Goal: Task Accomplishment & Management: Use online tool/utility

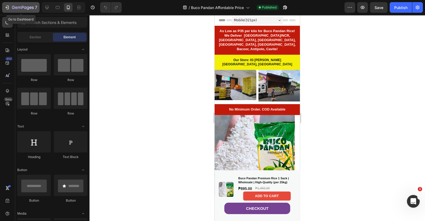
click at [7, 9] on icon "button" at bounding box center [7, 7] width 5 height 5
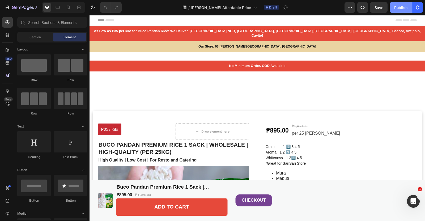
click at [399, 9] on div "Publish" at bounding box center [400, 8] width 13 height 6
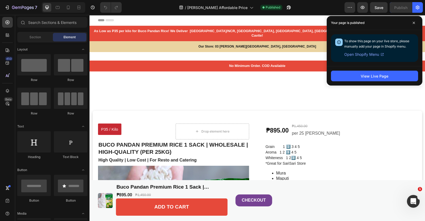
click at [363, 70] on div "View Live Page" at bounding box center [375, 75] width 96 height 19
click at [362, 72] on button "View Live Page" at bounding box center [374, 76] width 87 height 11
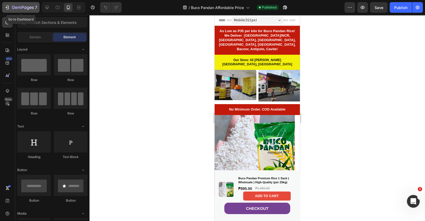
click at [2, 7] on button "7" at bounding box center [20, 7] width 37 height 11
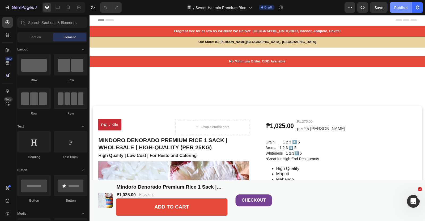
click at [404, 9] on div "Publish" at bounding box center [400, 8] width 13 height 6
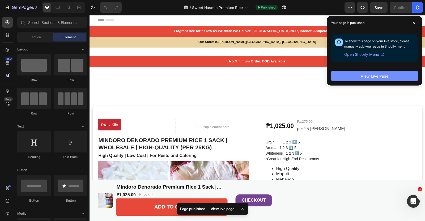
click at [385, 75] on div "View Live Page" at bounding box center [375, 76] width 28 height 6
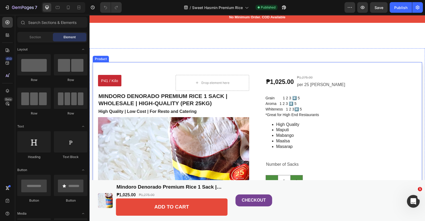
scroll to position [66, 0]
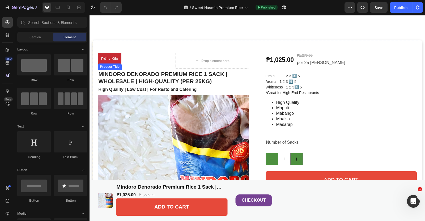
click at [176, 75] on h1 "Mindoro Denorado Premium Rice 1 Sack | Wholesale | High-Quality (per 25kg)" at bounding box center [173, 78] width 151 height 16
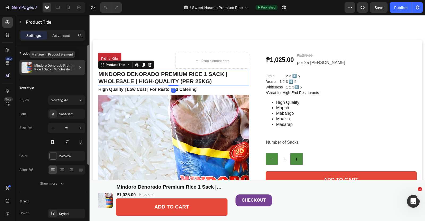
click at [57, 64] on p "Mindoro Denorado Premium Rice 1 Sack | Wholesale | High-Quality (per 25kg)" at bounding box center [58, 67] width 49 height 7
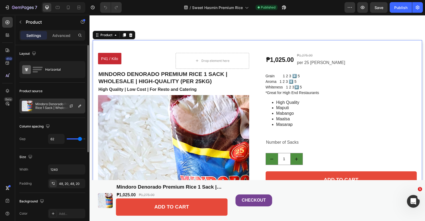
click at [44, 104] on p "Mindoro Denorado Premium Rice 1 Sack | Wholesale | High-Quality (per 25kg)" at bounding box center [59, 105] width 48 height 7
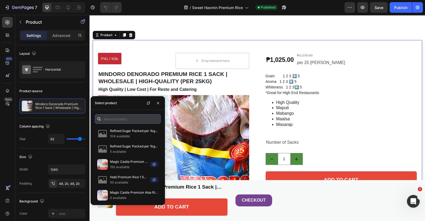
click at [115, 120] on input "text" at bounding box center [128, 119] width 66 height 10
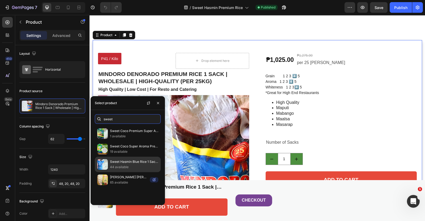
type input "sweet"
click at [99, 164] on img at bounding box center [102, 164] width 11 height 11
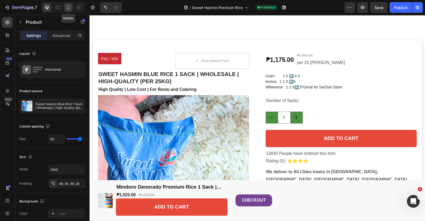
click at [70, 6] on icon at bounding box center [68, 7] width 5 height 5
type input "0"
type input "97%"
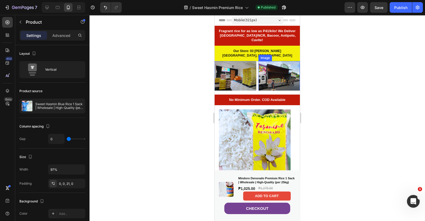
scroll to position [100, 0]
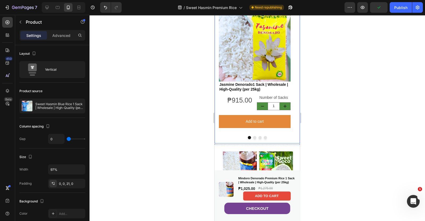
click at [253, 138] on button "Dot" at bounding box center [254, 137] width 3 height 3
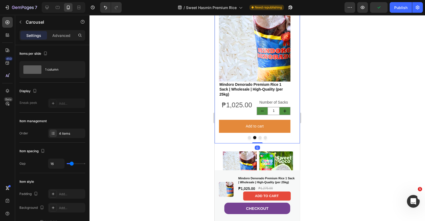
click at [259, 138] on button "Dot" at bounding box center [260, 137] width 3 height 3
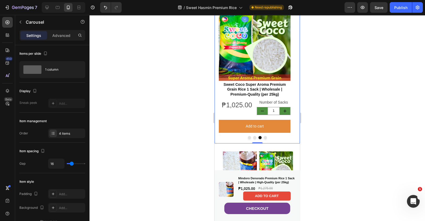
click at [264, 137] on button "Dot" at bounding box center [265, 137] width 3 height 3
click at [263, 137] on div "Image Sweet Coco Super Aroma Premium Grain Rice 1 Sack | Wholesale | Premium-Qu…" at bounding box center [255, 75] width 80 height 138
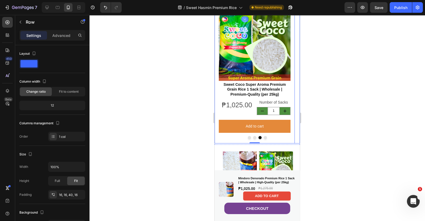
click at [264, 139] on button "Dot" at bounding box center [265, 137] width 3 height 3
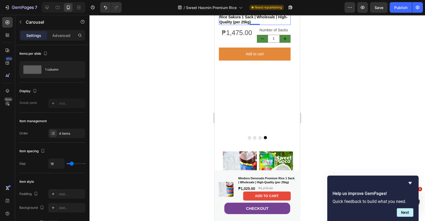
click at [250, 25] on h2 "Rice Sakura 1 Sack | Wholesale | High-Quality (per 25kg)" at bounding box center [255, 19] width 72 height 11
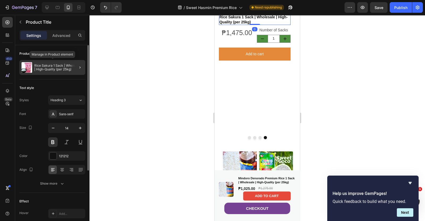
click at [62, 66] on p "Rice Sakura 1 Sack | Wholesale | High-Quality (per 25kg)" at bounding box center [58, 67] width 49 height 7
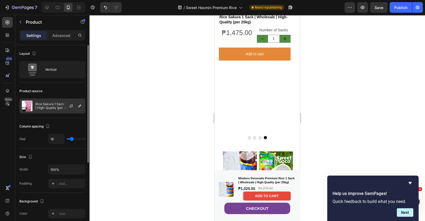
click at [41, 103] on p "Rice Sakura 1 Sack | Wholesale | High-Quality (per 25kg)" at bounding box center [59, 105] width 48 height 7
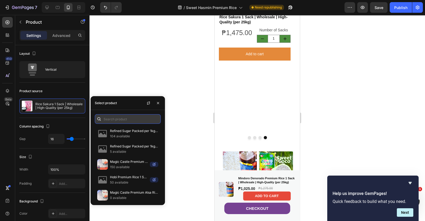
drag, startPoint x: 117, startPoint y: 114, endPoint x: 117, endPoint y: 116, distance: 2.7
click at [117, 114] on input "text" at bounding box center [128, 119] width 66 height 10
click at [117, 116] on input "text" at bounding box center [128, 119] width 66 height 10
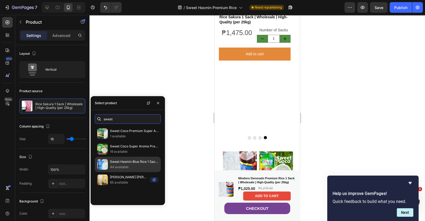
type input "sweet"
click at [118, 169] on p "44 available" at bounding box center [134, 167] width 48 height 5
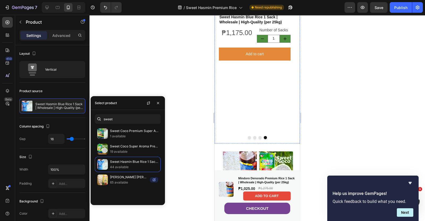
click at [286, 6] on img at bounding box center [255, 6] width 80 height 0
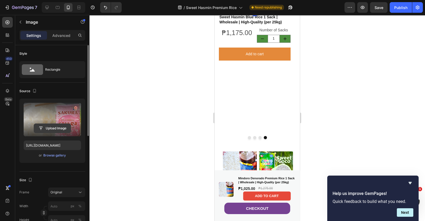
click at [44, 128] on input "file" at bounding box center [52, 128] width 37 height 9
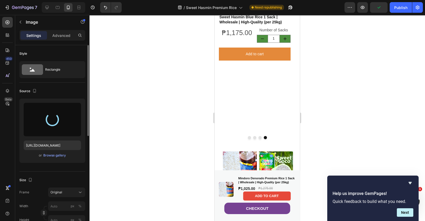
type input "https://cdn.shopify.com/s/files/1/0914/5686/4563/files/gempages_547358301319333…"
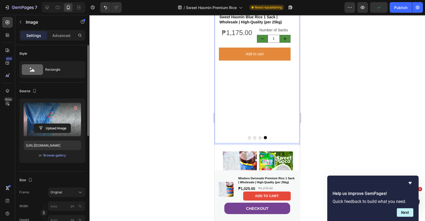
click at [259, 139] on button "Dot" at bounding box center [260, 137] width 3 height 3
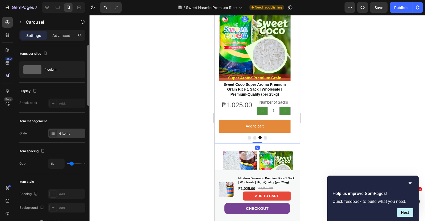
click at [60, 134] on div "4 items" at bounding box center [71, 133] width 25 height 5
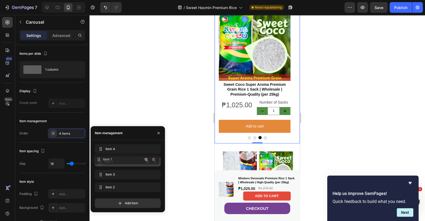
drag, startPoint x: 102, startPoint y: 190, endPoint x: 100, endPoint y: 162, distance: 27.9
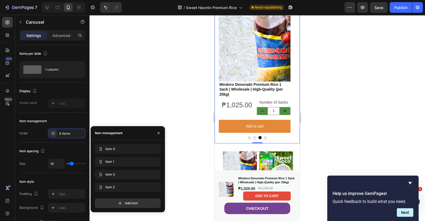
click at [248, 139] on button "Dot" at bounding box center [249, 137] width 3 height 3
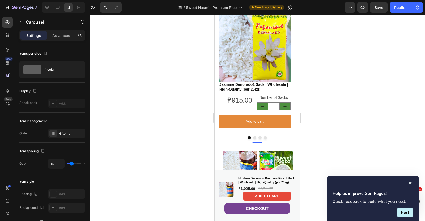
click at [253, 139] on button "Dot" at bounding box center [254, 137] width 3 height 3
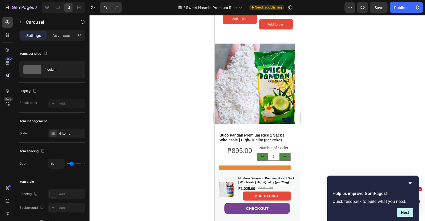
scroll to position [399, 0]
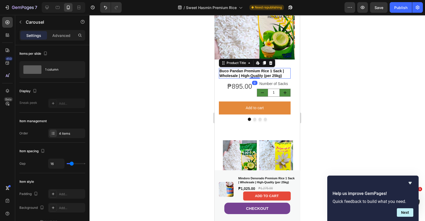
click at [250, 69] on h2 "Buco Pandan Premium Rice 1 Sack | Wholesale | High-Quality (per 25kg)" at bounding box center [255, 73] width 72 height 11
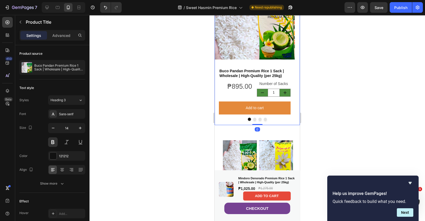
click at [253, 118] on button "Dot" at bounding box center [254, 119] width 3 height 3
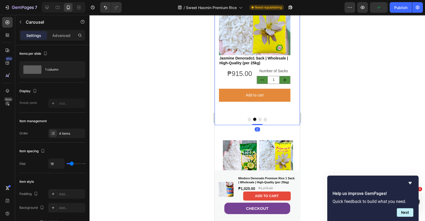
click at [259, 120] on button "Dot" at bounding box center [260, 119] width 3 height 3
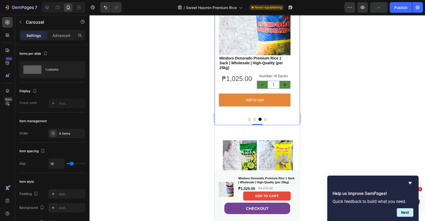
click at [264, 120] on button "Dot" at bounding box center [265, 119] width 3 height 3
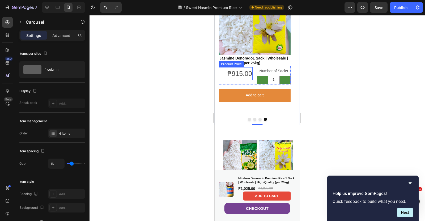
scroll to position [365, 0]
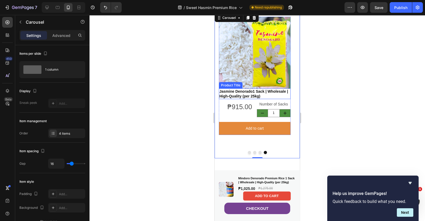
click at [249, 93] on h2 "Jasmine Denorado1 Sack | Wholesale | High-Quality (per 25kg)" at bounding box center [255, 94] width 72 height 11
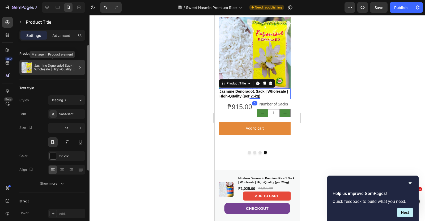
click at [45, 68] on p "Jasmine Denorado1 Sack | Wholesale | High-Quality (per 25kg)" at bounding box center [58, 67] width 49 height 7
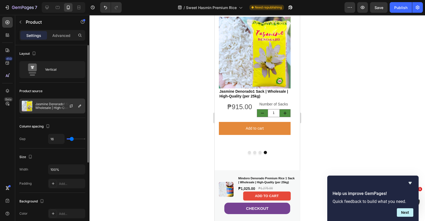
click at [53, 109] on p "Jasmine Denorado1 Sack | Wholesale | High-Quality (per 25kg)" at bounding box center [59, 105] width 48 height 7
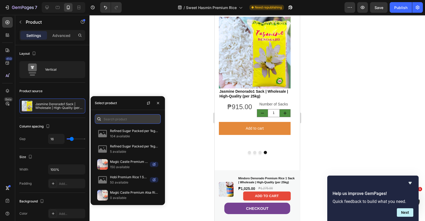
click at [128, 121] on input "text" at bounding box center [128, 119] width 66 height 10
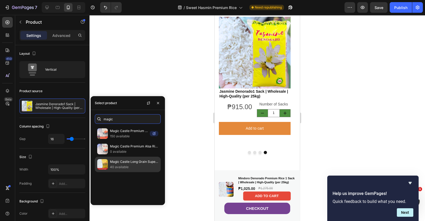
type input "magic"
click at [109, 170] on div "Magic Castle Long Grain Super Alsa 1 Sack | Wholesale | High-Quality (per 25kg)…" at bounding box center [128, 164] width 66 height 15
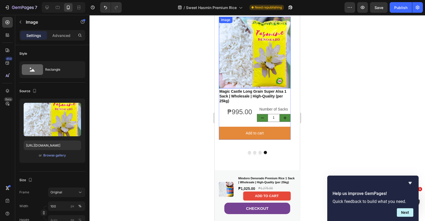
click at [252, 64] on img at bounding box center [255, 53] width 72 height 72
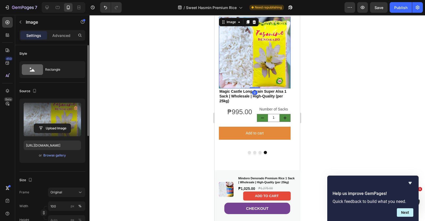
click at [49, 133] on label at bounding box center [52, 119] width 57 height 33
click at [49, 133] on input "file" at bounding box center [52, 128] width 37 height 9
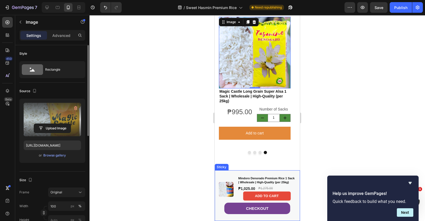
type input "https://cdn.shopify.com/s/files/1/0914/5686/4563/files/gempages_547358301319333…"
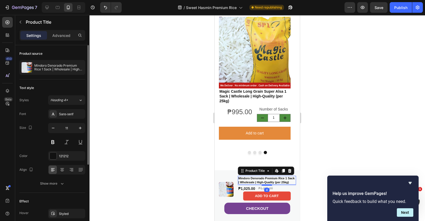
click at [249, 177] on h1 "Mindoro Denorado Premium Rice 1 Sack | Wholesale | High-Quality (per 25kg)" at bounding box center [267, 180] width 58 height 9
click at [49, 63] on div "Mindoro Denorado Premium Rice 1 Sack | Wholesale | High-Quality (per 25kg)" at bounding box center [52, 67] width 66 height 15
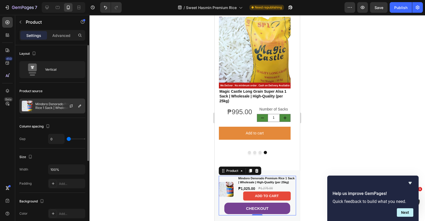
click at [51, 106] on p "Mindoro Denorado Premium Rice 1 Sack | Wholesale | High-Quality (per 25kg)" at bounding box center [59, 105] width 48 height 7
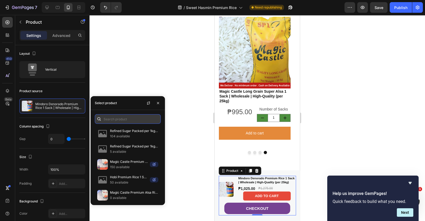
click at [120, 121] on input "text" at bounding box center [128, 119] width 66 height 10
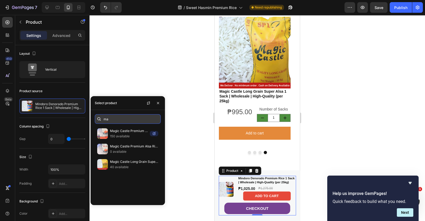
type input "m"
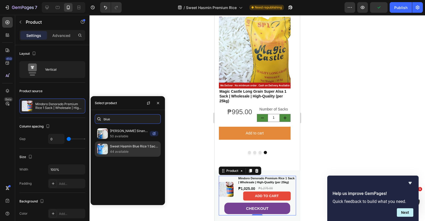
type input "blue"
click at [122, 148] on p "Sweet Hasmin Blue Rice 1 Sack | Wholesale | High-Quality (per 25kg)" at bounding box center [134, 146] width 48 height 5
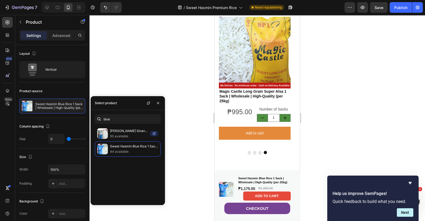
click at [197, 128] on div at bounding box center [258, 118] width 336 height 206
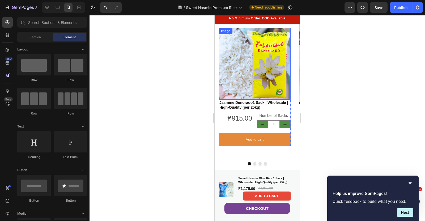
scroll to position [100, 0]
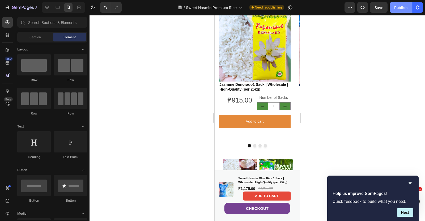
click at [406, 7] on div "Publish" at bounding box center [400, 8] width 13 height 6
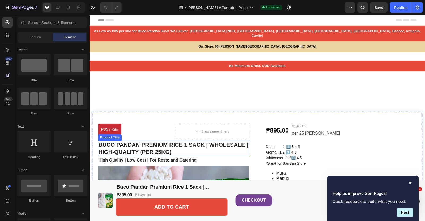
click at [153, 145] on h1 "Buco Pandan Premium Rice 1 Sack | Wholesale | High-Quality (per 25kg)" at bounding box center [173, 149] width 151 height 16
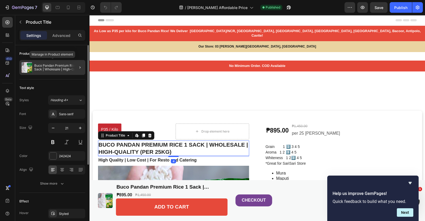
click at [51, 66] on p "Buco Pandan Premium Rice 1 Sack | Wholesale | High-Quality (per 25kg)" at bounding box center [58, 67] width 49 height 7
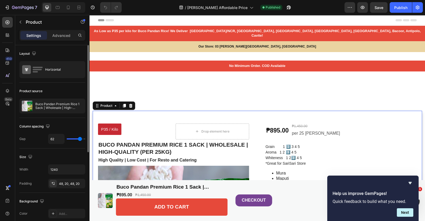
click at [49, 108] on p "Buco Pandan Premium Rice 1 Sack | Wholesale | High-Quality (per 25kg)" at bounding box center [59, 105] width 48 height 7
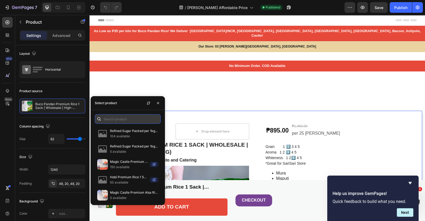
click at [120, 121] on input "text" at bounding box center [128, 119] width 66 height 10
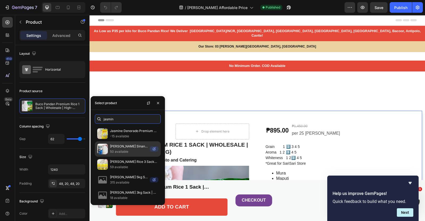
scroll to position [48, 0]
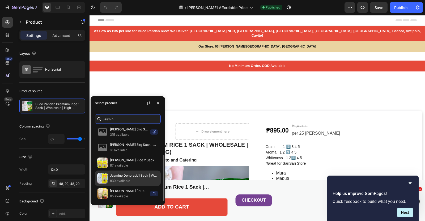
type input "jasmin"
click at [121, 175] on p "Jasmine Denorado1 Sack | Wholesale | High-Quality (per 25kg)" at bounding box center [134, 175] width 48 height 5
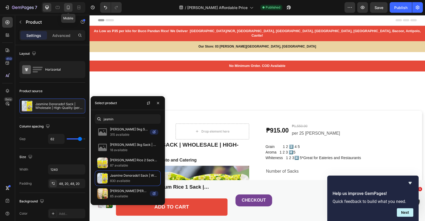
click at [69, 8] on icon at bounding box center [68, 7] width 5 height 5
type input "0"
type input "97%"
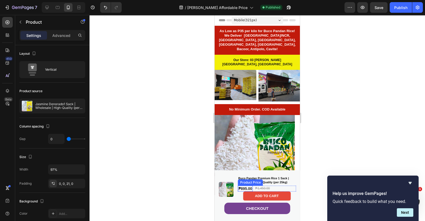
click at [249, 181] on div "Product Price" at bounding box center [250, 182] width 23 height 5
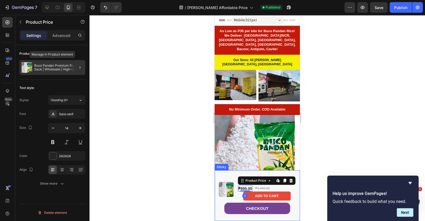
click at [54, 65] on p "Buco Pandan Premium Rice 1 Sack | Wholesale | High-Quality (per 25kg)" at bounding box center [58, 67] width 49 height 7
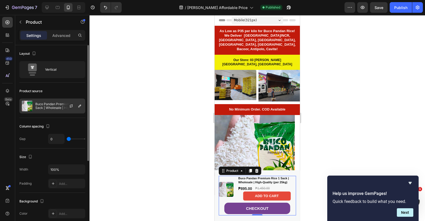
click at [50, 105] on p "Buco Pandan Premium Rice 1 Sack | Wholesale | High-Quality (per 25kg)" at bounding box center [59, 105] width 48 height 7
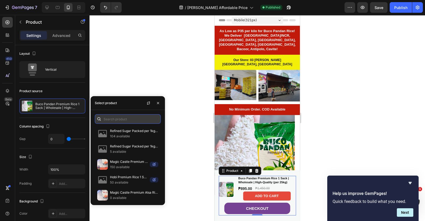
click at [105, 119] on input "text" at bounding box center [128, 119] width 66 height 10
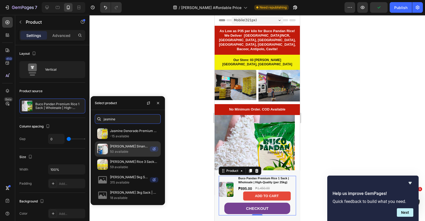
scroll to position [48, 0]
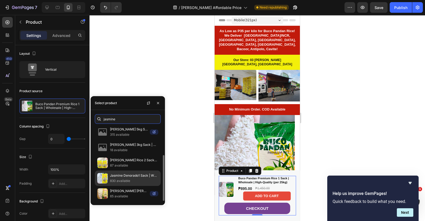
type input "jasmine"
click at [128, 176] on p "Jasmine Denorado1 Sack | Wholesale | High-Quality (per 25kg)" at bounding box center [134, 175] width 48 height 5
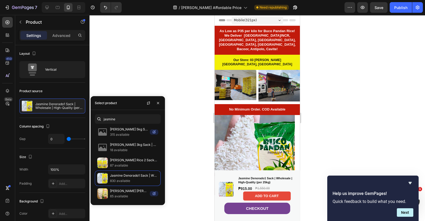
click at [317, 84] on div at bounding box center [258, 118] width 336 height 206
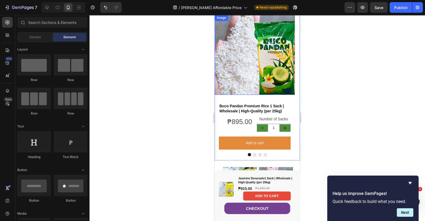
scroll to position [100, 0]
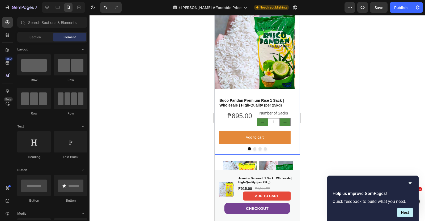
click at [253, 149] on button "Dot" at bounding box center [254, 148] width 3 height 3
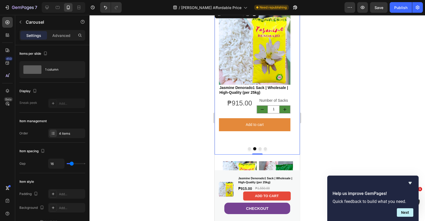
click at [259, 149] on button "Dot" at bounding box center [260, 148] width 3 height 3
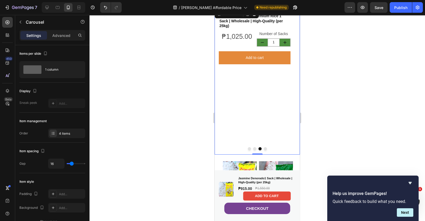
click at [264, 148] on button "Dot" at bounding box center [265, 148] width 3 height 3
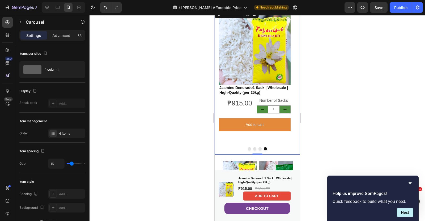
click at [248, 148] on button "Dot" at bounding box center [249, 148] width 3 height 3
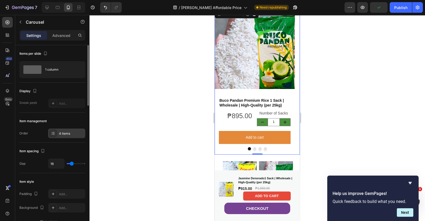
click at [57, 132] on div "4 items" at bounding box center [66, 134] width 37 height 10
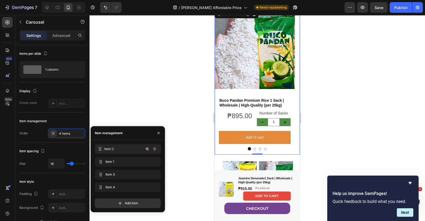
drag, startPoint x: 102, startPoint y: 162, endPoint x: 102, endPoint y: 149, distance: 13.3
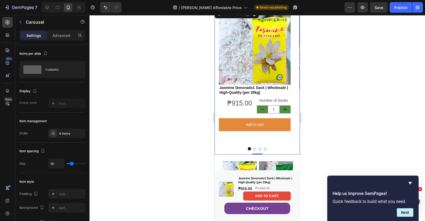
click at [175, 83] on div at bounding box center [258, 118] width 336 height 206
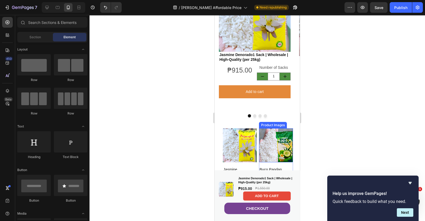
scroll to position [0, 0]
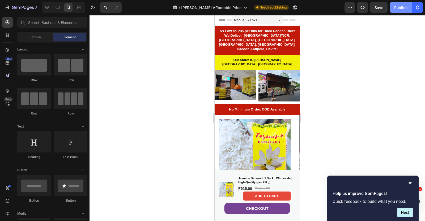
click at [406, 9] on div "Publish" at bounding box center [400, 8] width 13 height 6
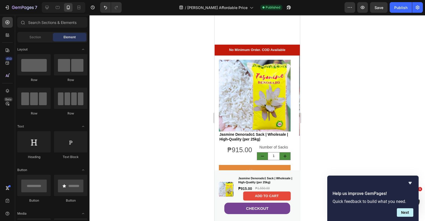
scroll to position [100, 0]
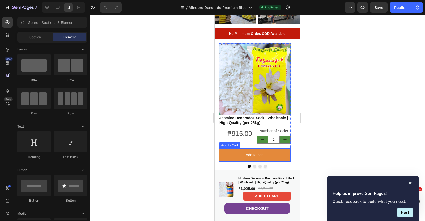
scroll to position [133, 0]
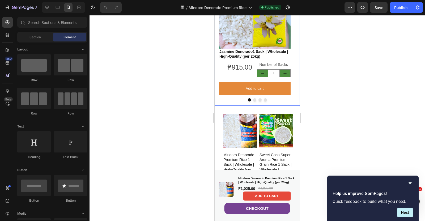
click at [248, 102] on button "Dot" at bounding box center [249, 99] width 3 height 3
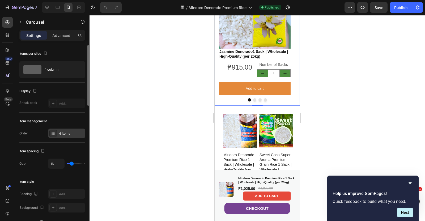
click at [51, 134] on icon at bounding box center [53, 133] width 4 height 4
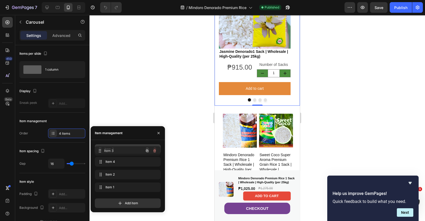
drag, startPoint x: 103, startPoint y: 163, endPoint x: 103, endPoint y: 152, distance: 10.9
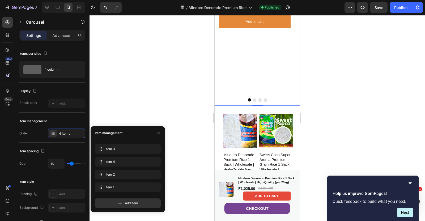
click at [330, 94] on div at bounding box center [258, 118] width 336 height 206
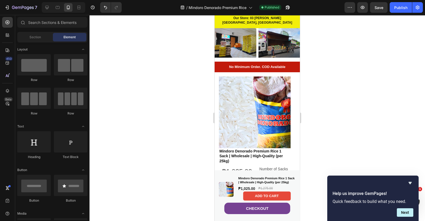
scroll to position [0, 0]
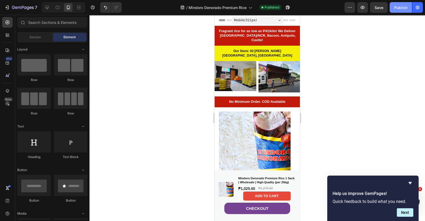
click at [396, 9] on div "Publish" at bounding box center [400, 8] width 13 height 6
